Goal: Task Accomplishment & Management: Use online tool/utility

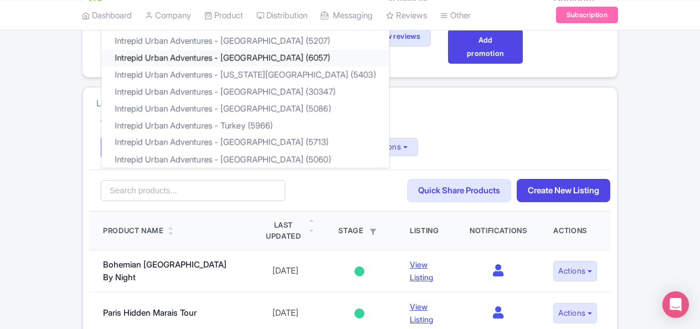
scroll to position [111, 0]
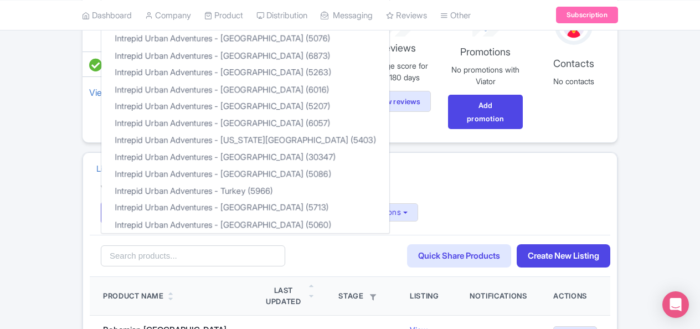
click at [382, 184] on h4 "Viator Connections:" at bounding box center [350, 189] width 498 height 11
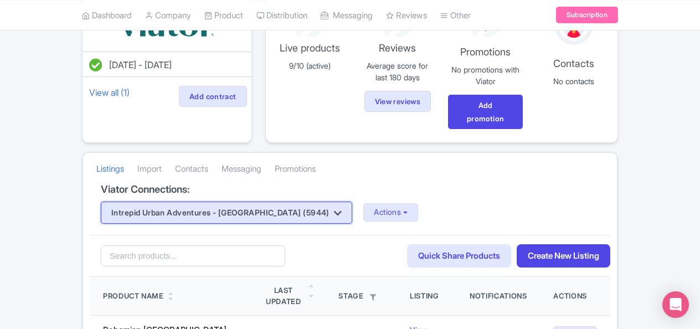
click at [298, 211] on button "Intrepid Urban Adventures - [GEOGRAPHIC_DATA] (5944)" at bounding box center [226, 213] width 251 height 22
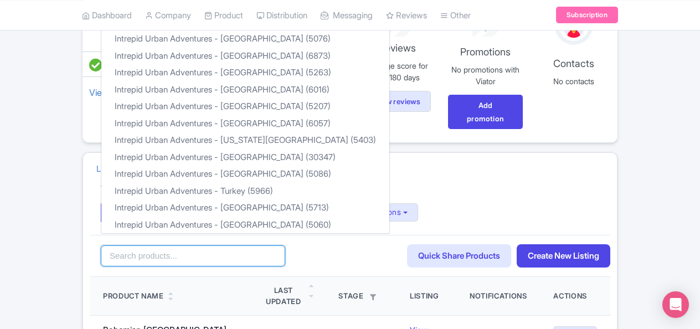
click at [209, 249] on input "search" at bounding box center [193, 255] width 184 height 21
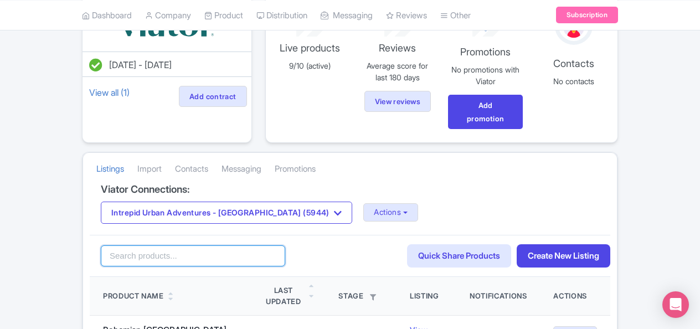
click at [210, 249] on input "search" at bounding box center [193, 255] width 184 height 21
click at [224, 245] on input "search" at bounding box center [193, 255] width 184 height 21
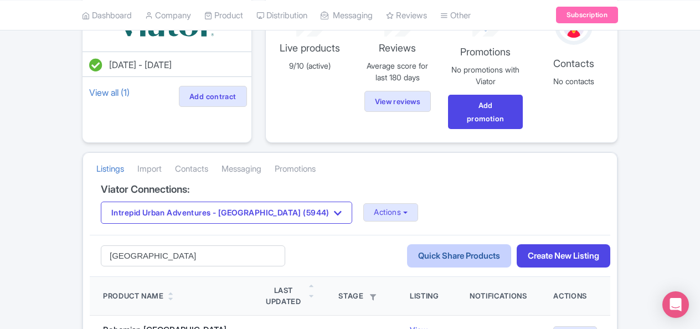
click at [435, 255] on link "Quick Share Products" at bounding box center [459, 256] width 104 height 24
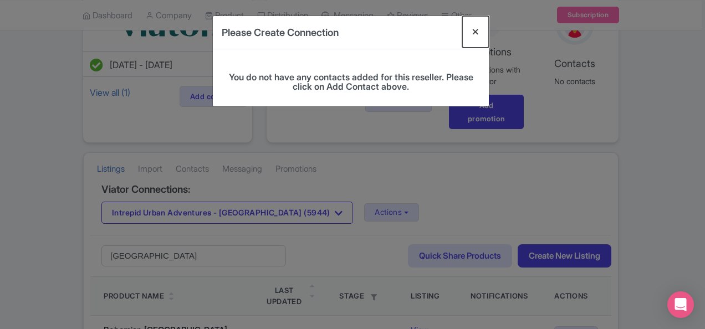
click at [483, 23] on button "Close" at bounding box center [475, 32] width 27 height 32
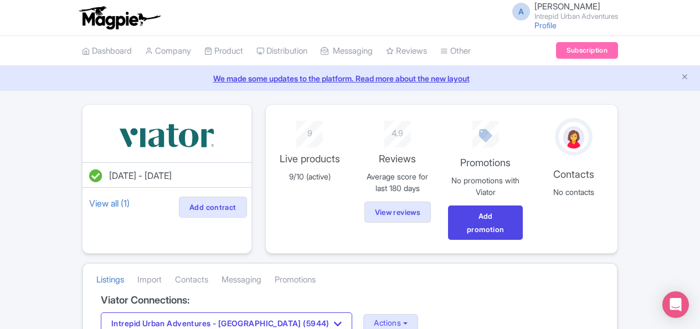
scroll to position [166, 0]
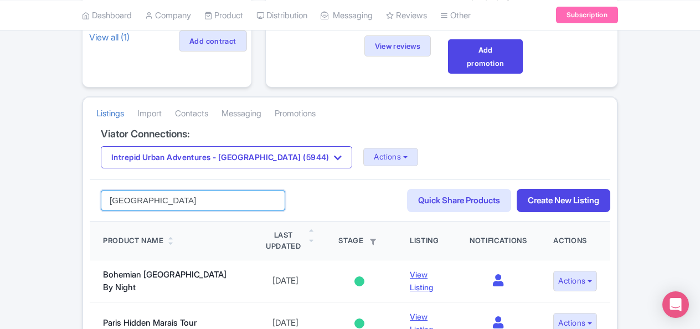
drag, startPoint x: 166, startPoint y: 201, endPoint x: 0, endPoint y: 192, distance: 166.4
type input "[GEOGRAPHIC_DATA]"
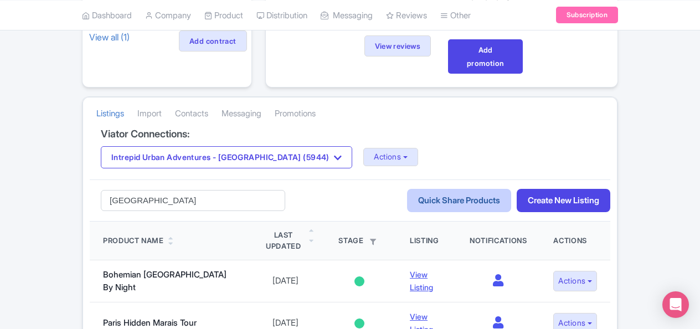
click at [432, 195] on link "Quick Share Products" at bounding box center [459, 201] width 104 height 24
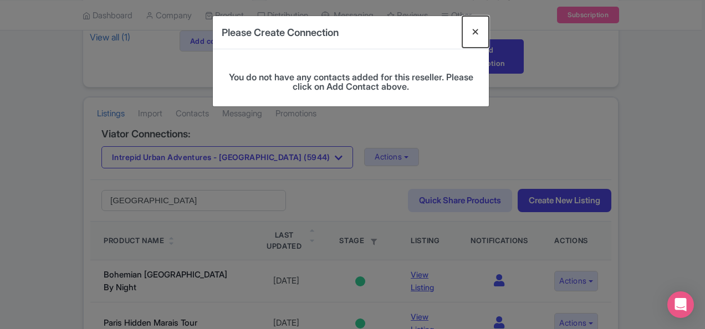
click at [482, 29] on button "Close" at bounding box center [475, 32] width 27 height 32
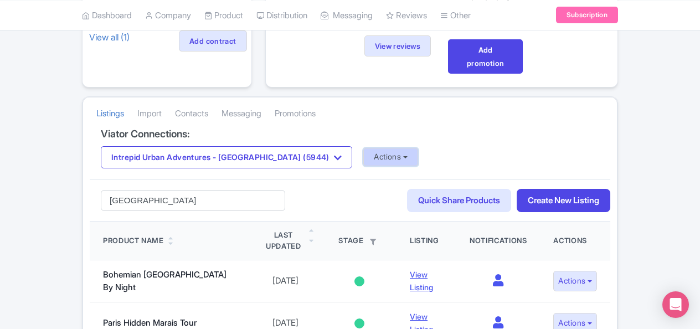
click at [370, 156] on button "Actions" at bounding box center [390, 157] width 55 height 18
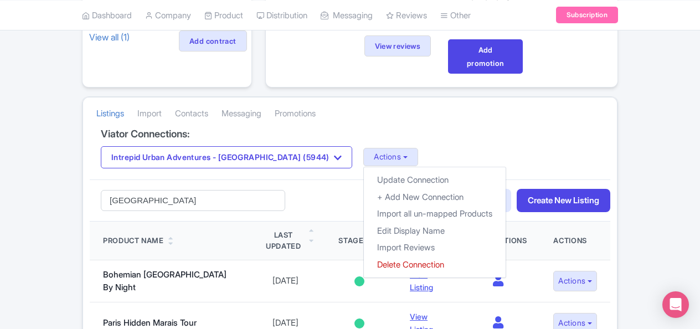
click at [461, 151] on div "Intrepid Urban Adventures - [GEOGRAPHIC_DATA] (5944) Intrepid Urban Adventures …" at bounding box center [350, 157] width 498 height 22
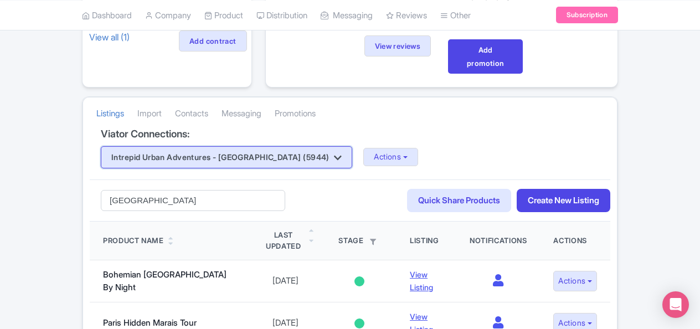
click at [277, 147] on button "Intrepid Urban Adventures - [GEOGRAPHIC_DATA] (5944)" at bounding box center [226, 157] width 251 height 22
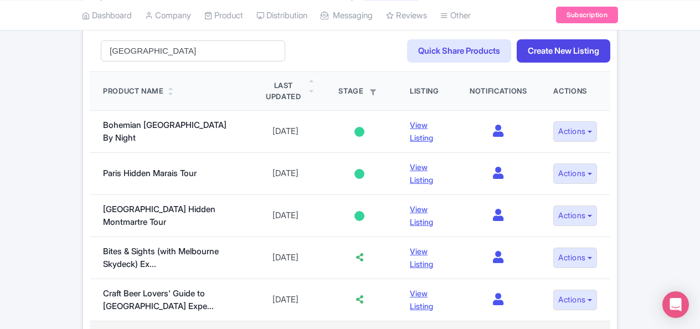
scroll to position [421, 0]
